Goal: Contribute content: Add original content to the website for others to see

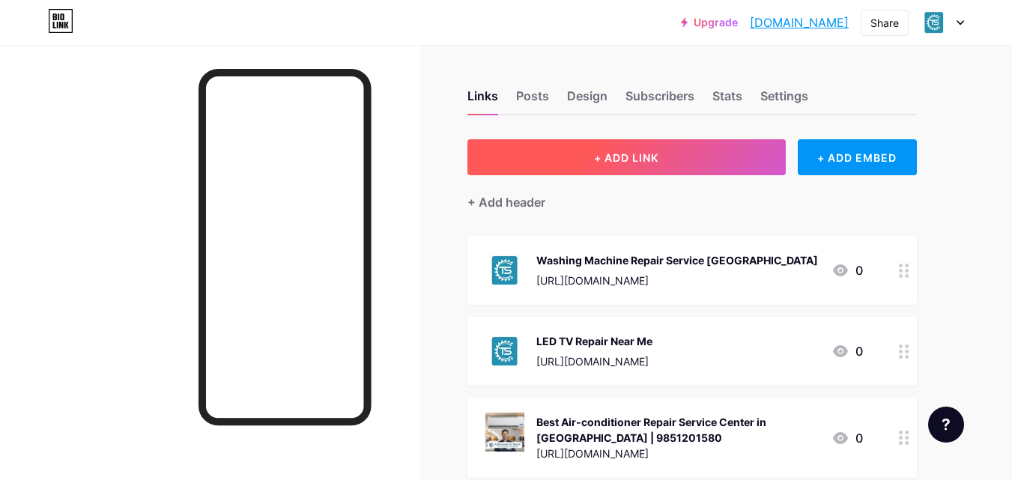
click at [635, 166] on button "+ ADD LINK" at bounding box center [626, 157] width 318 height 36
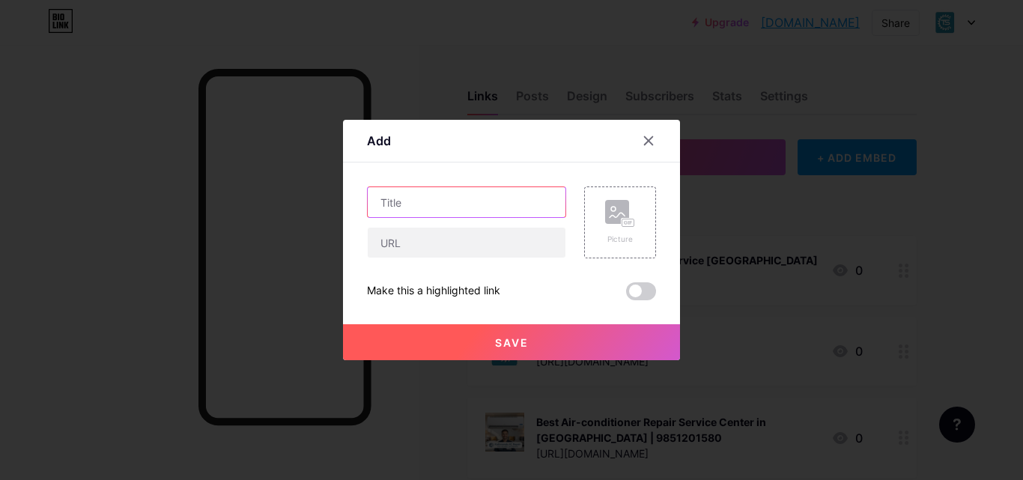
click at [434, 207] on input "text" at bounding box center [467, 202] width 198 height 30
paste input "JBL Repair Centre Near Me in [GEOGRAPHIC_DATA] | Technical Sewa"
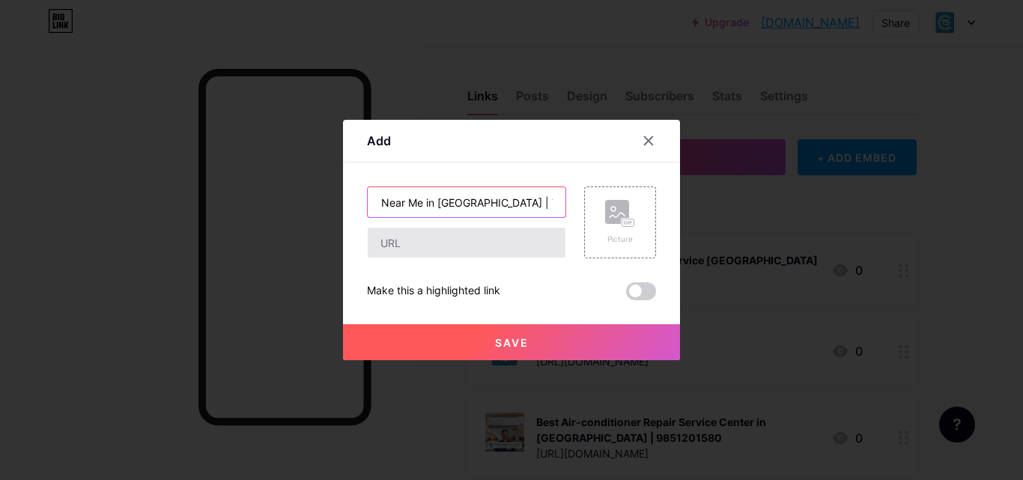
type input "JBL Repair Centre Near Me in [GEOGRAPHIC_DATA] | Technical Sewa"
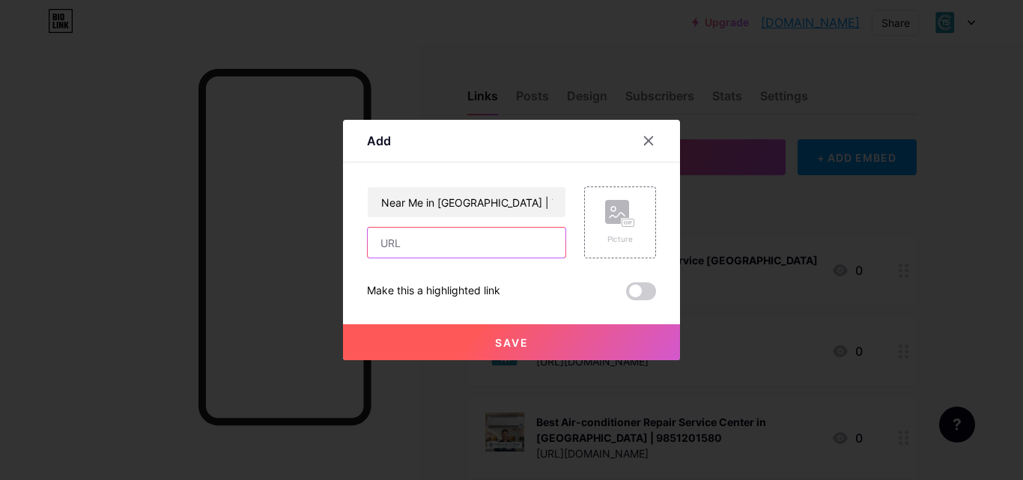
scroll to position [0, 0]
click at [434, 252] on input "text" at bounding box center [467, 243] width 198 height 30
paste input "[URL][DOMAIN_NAME]"
type input "[URL][DOMAIN_NAME]"
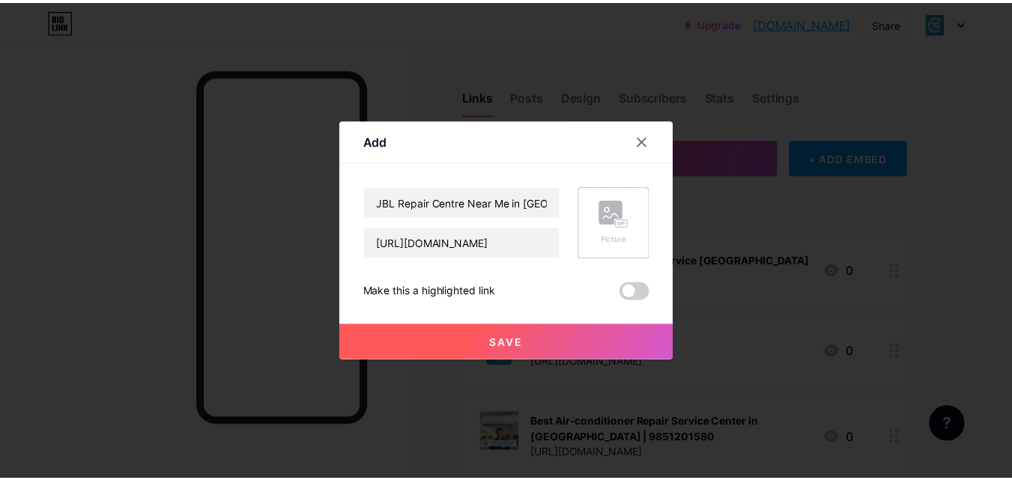
scroll to position [0, 0]
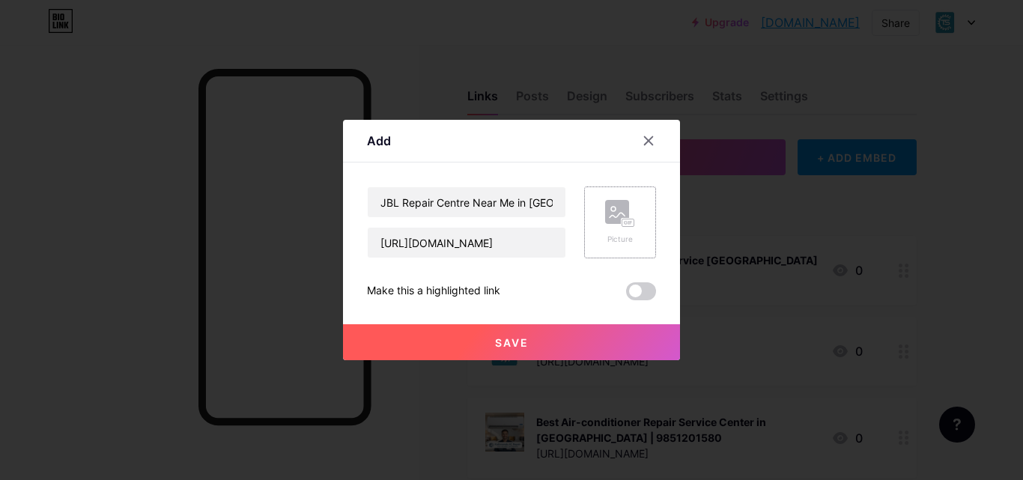
click at [623, 216] on rect at bounding box center [617, 212] width 24 height 24
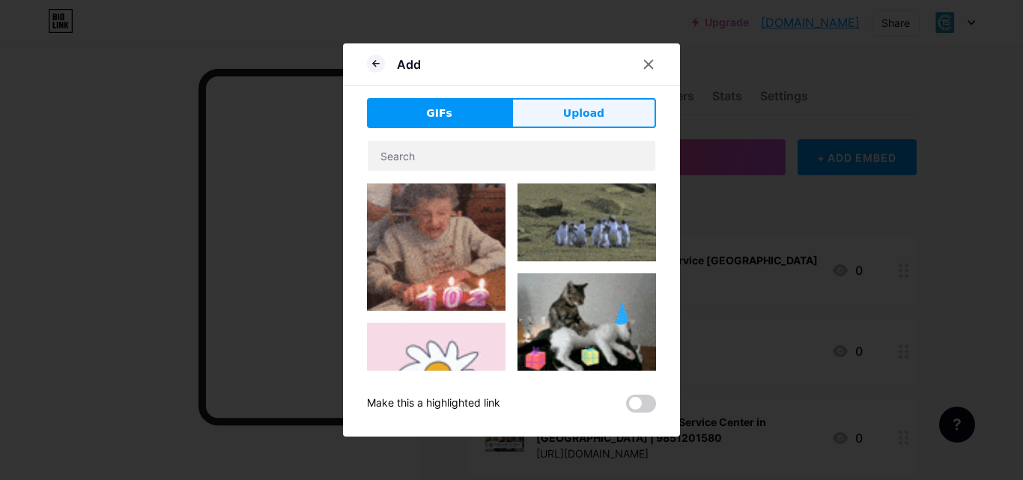
click at [571, 112] on span "Upload" at bounding box center [583, 114] width 41 height 16
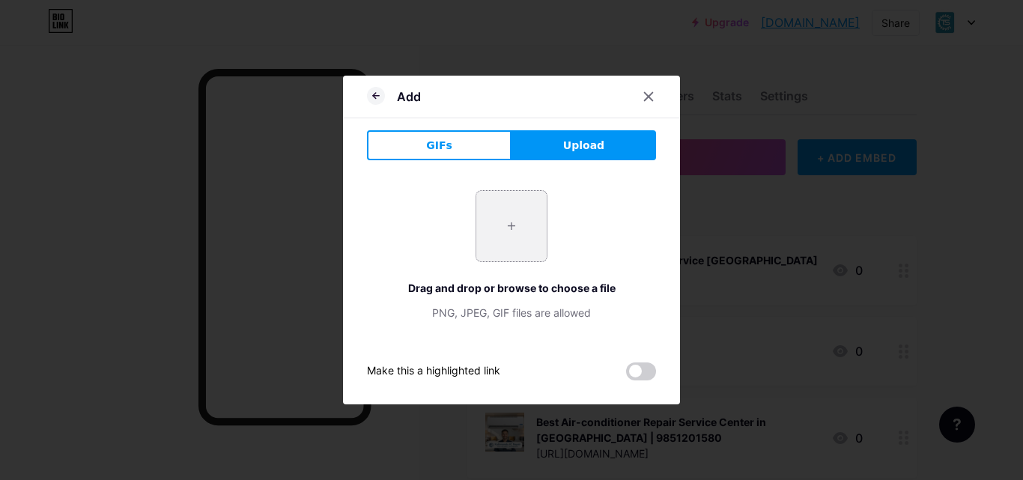
click at [511, 223] on input "file" at bounding box center [511, 226] width 70 height 70
type input "C:\fakepath\jblrepair center near me.png"
click at [628, 366] on span at bounding box center [641, 372] width 30 height 18
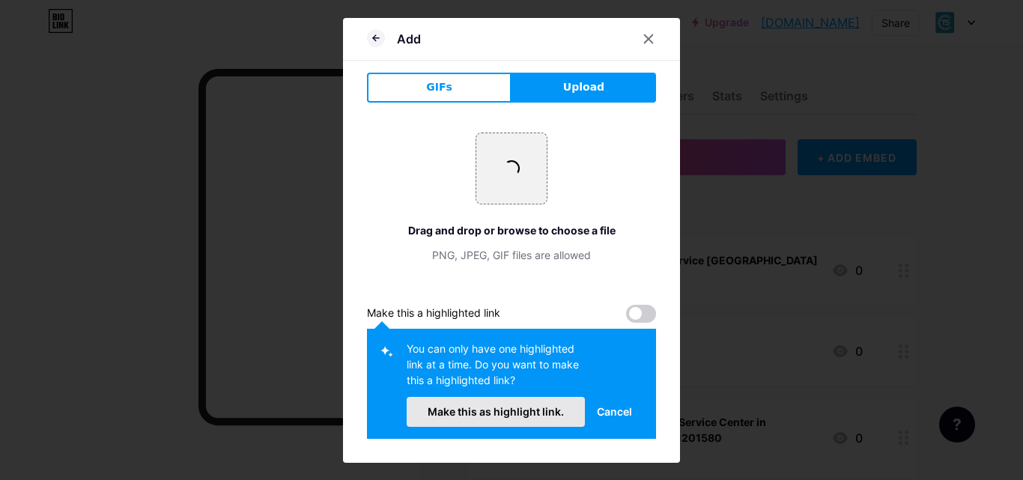
click at [502, 406] on span "Make this as highlight link." at bounding box center [496, 411] width 136 height 13
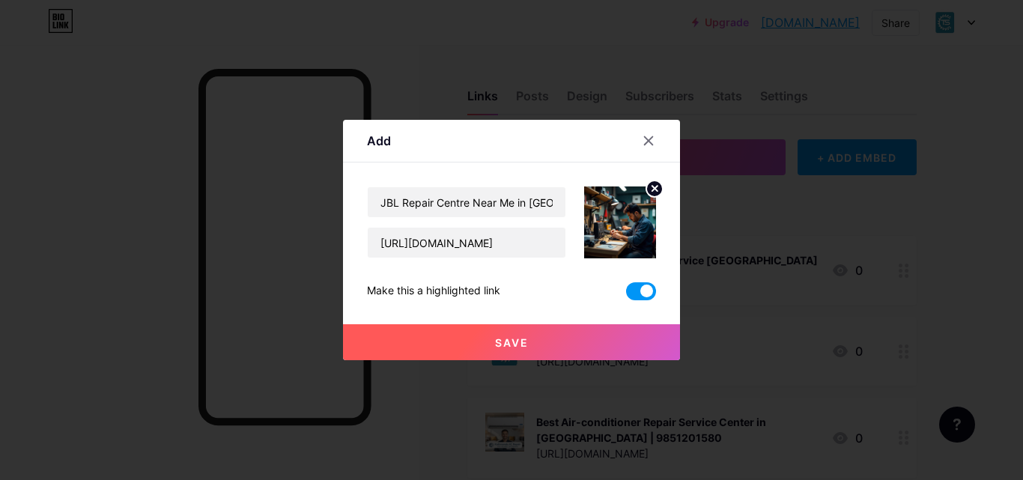
click at [467, 340] on button "Save" at bounding box center [511, 342] width 337 height 36
